Goal: Task Accomplishment & Management: Use online tool/utility

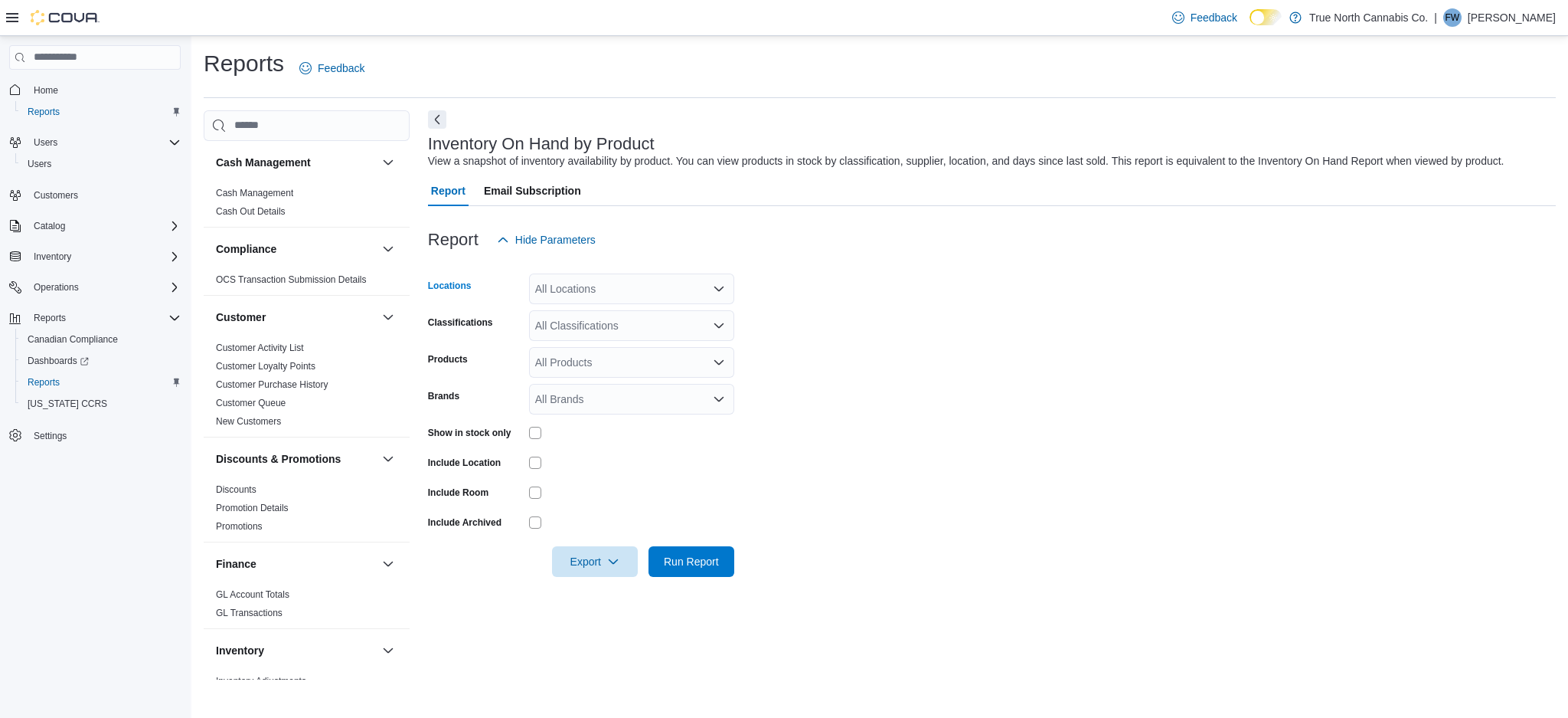
drag, startPoint x: 610, startPoint y: 281, endPoint x: 718, endPoint y: 283, distance: 108.0
click at [718, 283] on div "All Locations" at bounding box center [632, 289] width 205 height 31
click at [718, 283] on icon "Open list of options" at bounding box center [719, 289] width 12 height 12
click at [585, 375] on span "[PERSON_NAME]" at bounding box center [607, 381] width 88 height 15
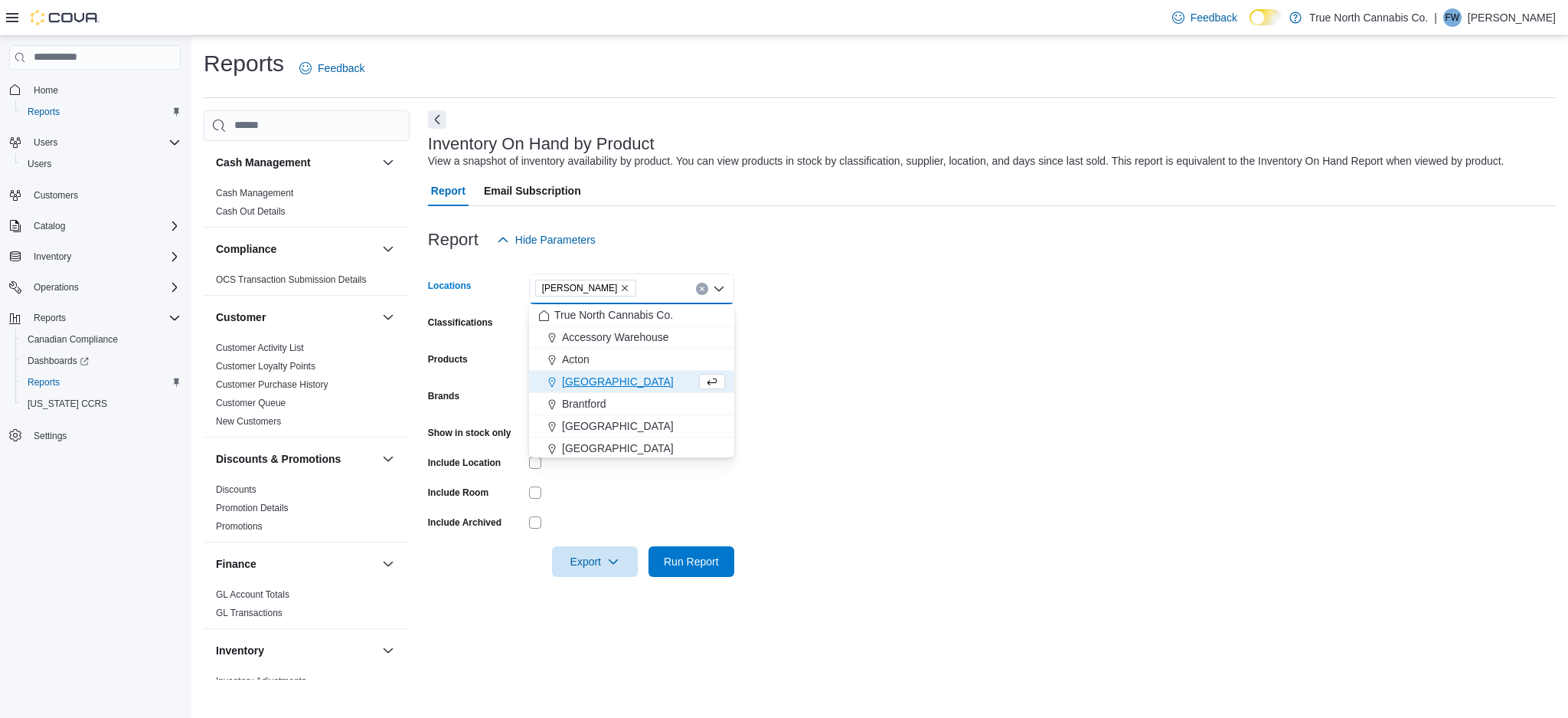
click at [875, 332] on form "Locations [GEOGRAPHIC_DATA] Combo box. Selected. [GEOGRAPHIC_DATA]. Press Backs…" at bounding box center [992, 416] width 1128 height 322
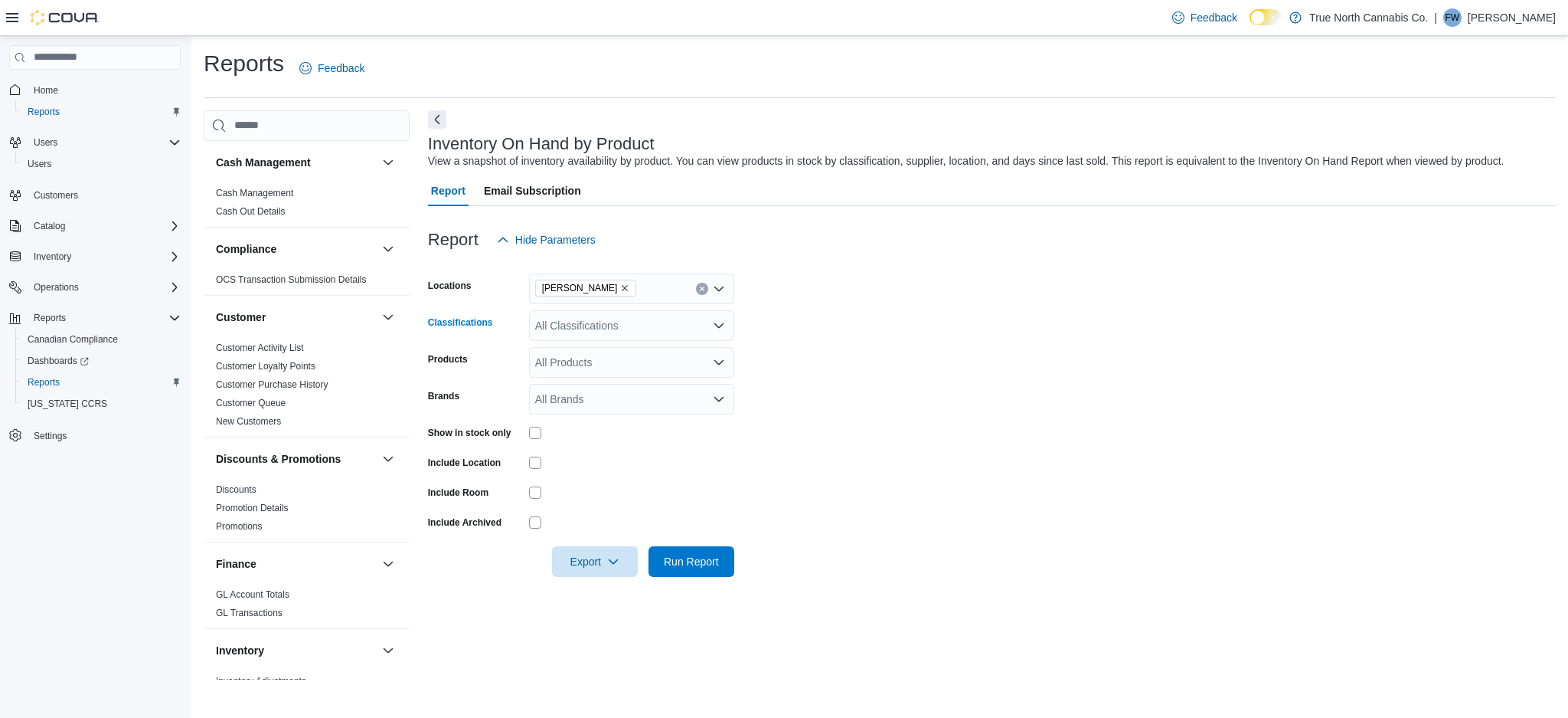
click at [713, 325] on icon "Open list of options" at bounding box center [719, 326] width 12 height 12
click at [568, 396] on span "Flower" at bounding box center [579, 403] width 32 height 15
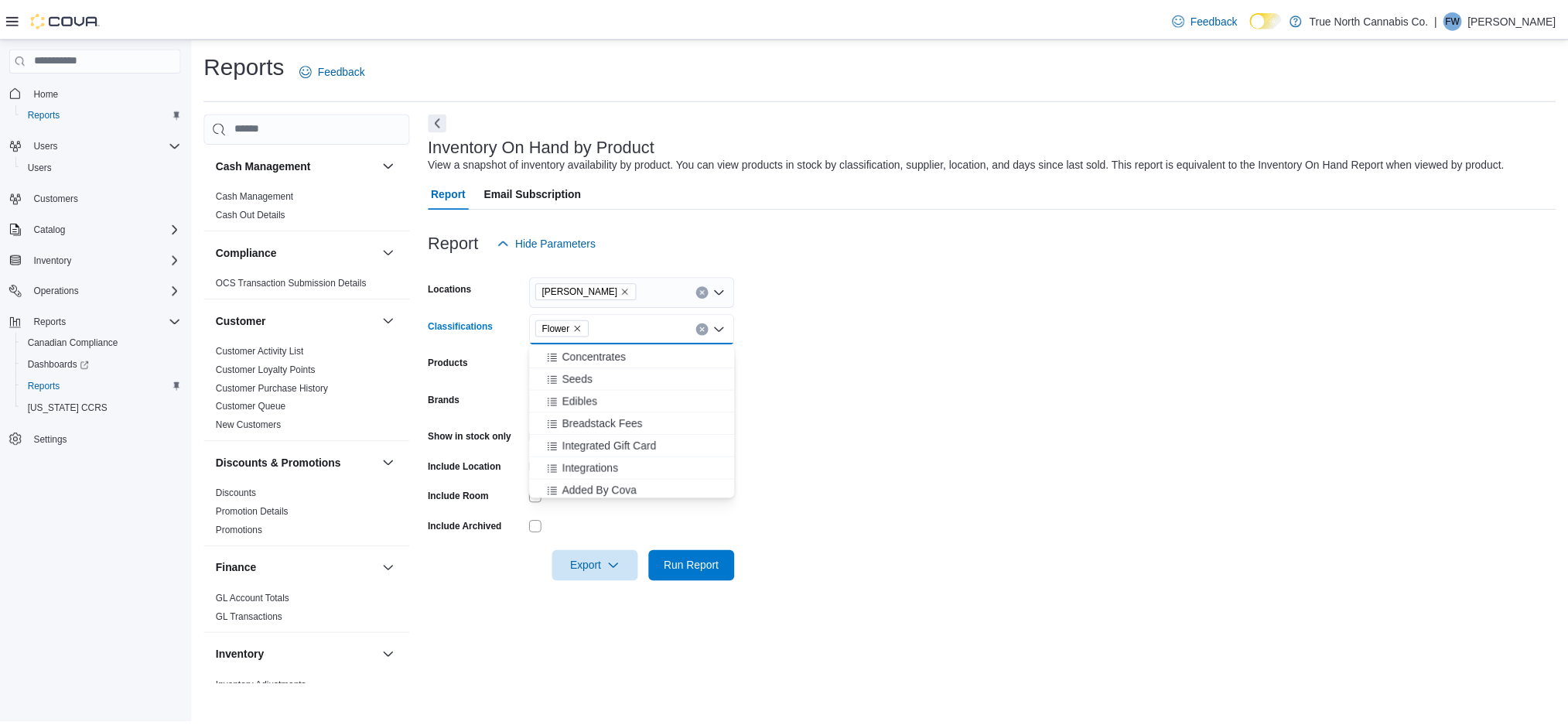
scroll to position [764, 0]
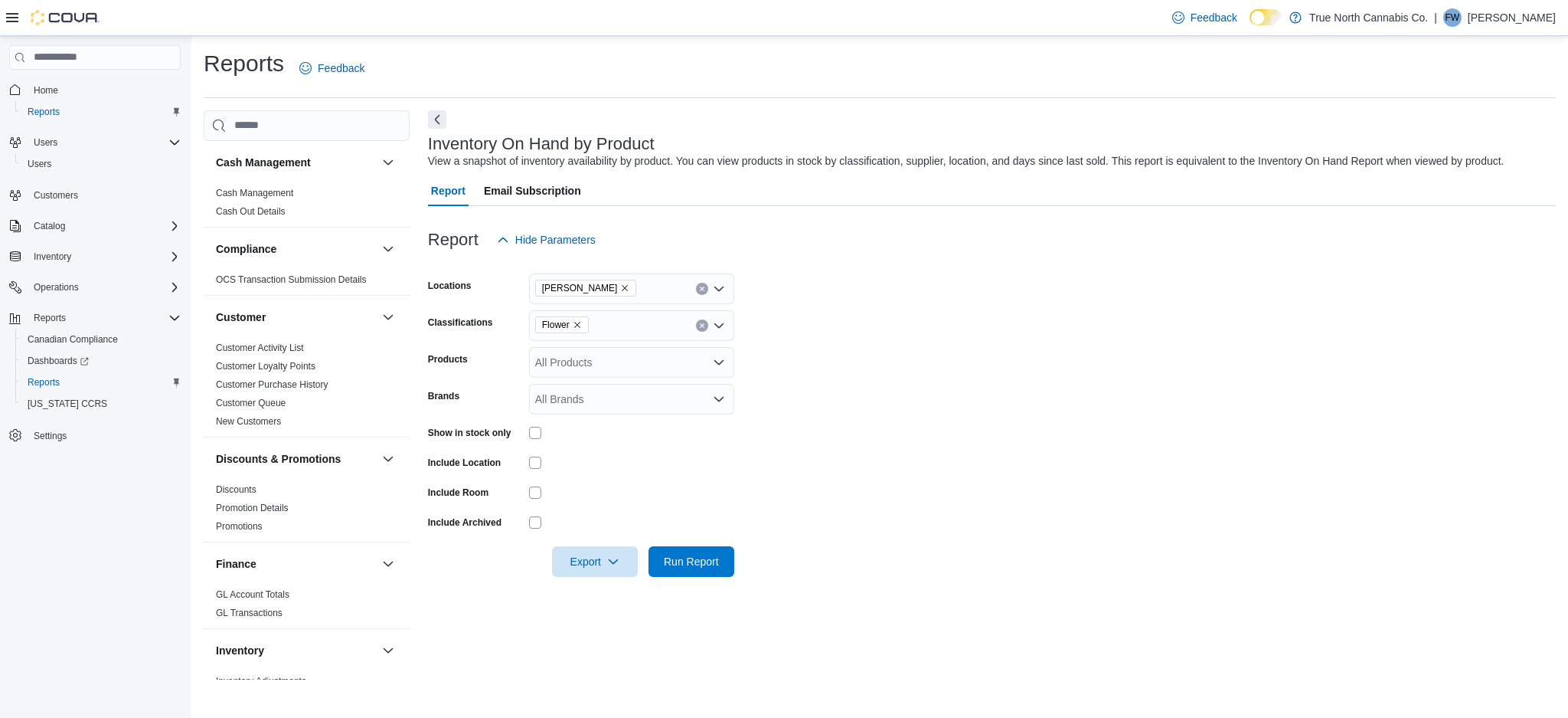
click at [872, 424] on form "Locations Aylmer Classifications Flower Products All Products Brands All Brands…" at bounding box center [992, 416] width 1128 height 322
click at [716, 330] on icon "Open list of options" at bounding box center [719, 326] width 12 height 12
click at [881, 298] on form "Locations Aylmer Classifications Flower Products All Products Brands All Brands…" at bounding box center [992, 416] width 1128 height 322
click at [698, 555] on span "Run Report" at bounding box center [691, 561] width 55 height 15
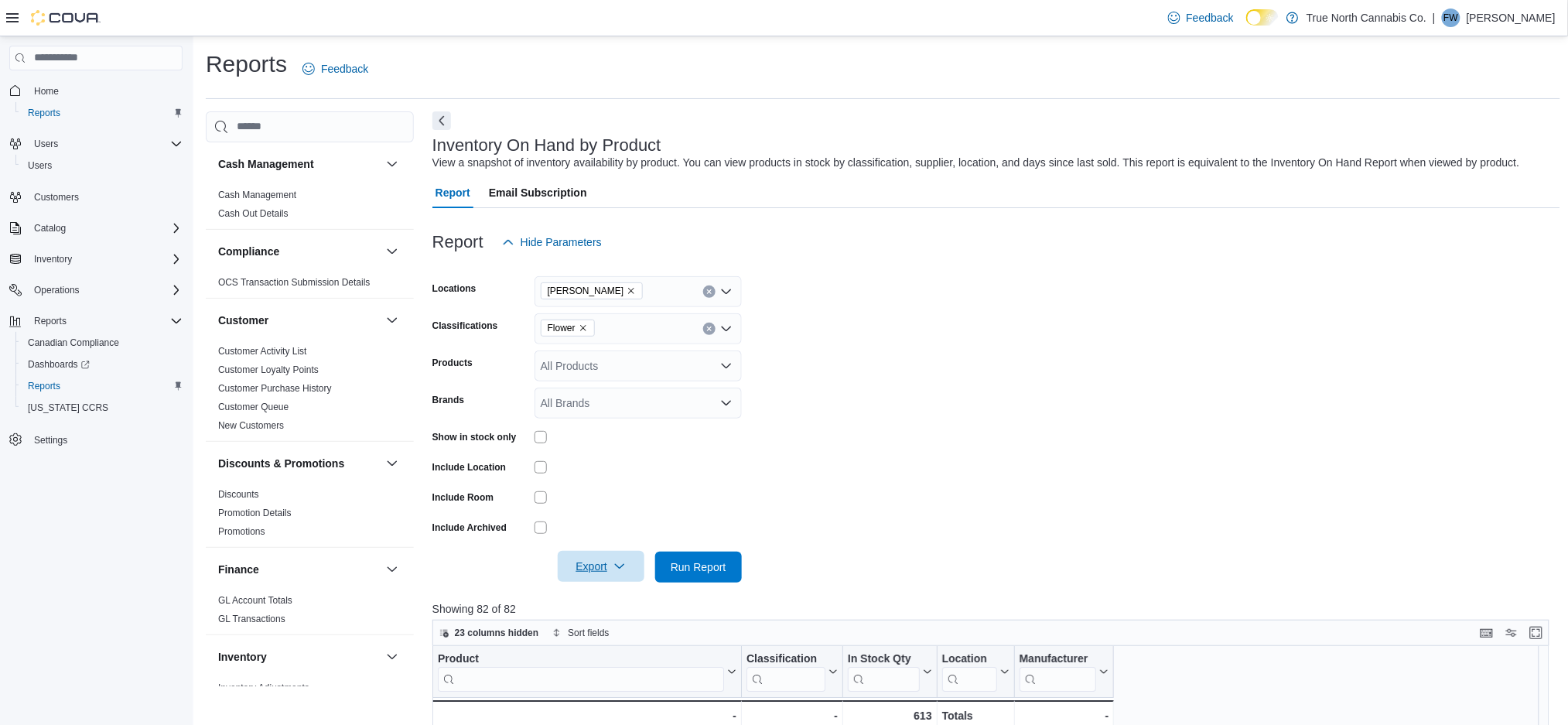
click at [601, 562] on span "Export" at bounding box center [602, 567] width 68 height 31
click at [591, 598] on span "Export to Excel" at bounding box center [603, 598] width 69 height 12
click at [1536, 23] on p "fisher ward" at bounding box center [1512, 18] width 89 height 19
click at [1441, 144] on span "Sign Out" at bounding box center [1457, 152] width 42 height 15
